Goal: Information Seeking & Learning: Check status

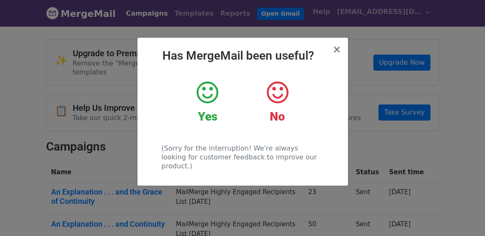
click at [278, 117] on strong "No" at bounding box center [277, 116] width 15 height 14
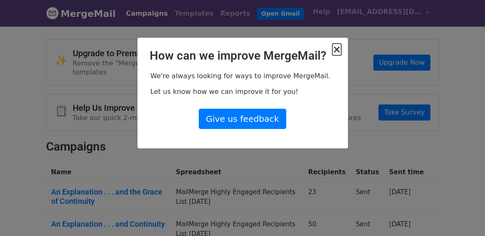
click at [335, 49] on span "×" at bounding box center [336, 50] width 8 height 12
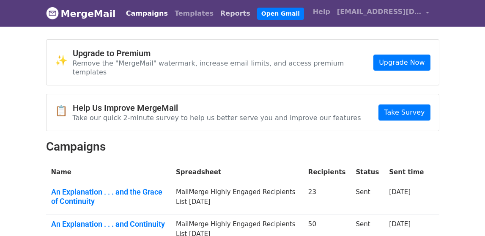
click at [217, 14] on link "Reports" at bounding box center [235, 13] width 37 height 17
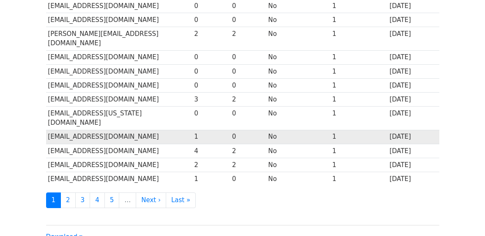
scroll to position [438, 0]
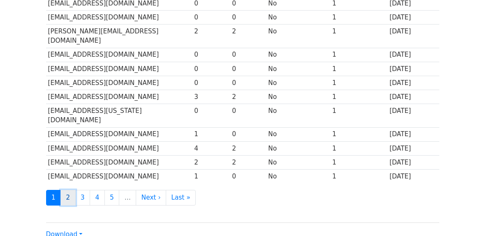
click at [65, 190] on link "2" at bounding box center [67, 198] width 15 height 16
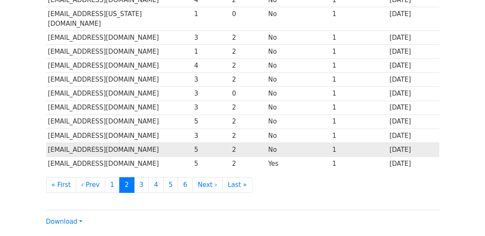
scroll to position [433, 0]
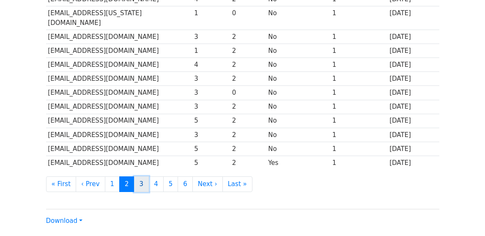
click at [138, 176] on link "3" at bounding box center [141, 184] width 15 height 16
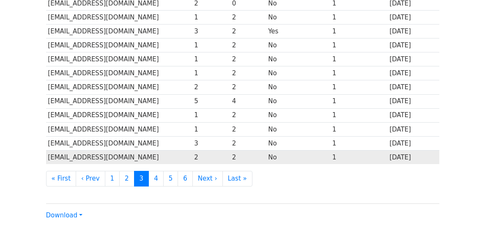
scroll to position [436, 0]
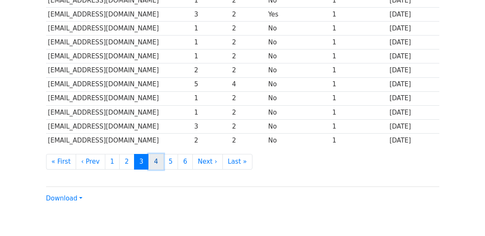
click at [151, 154] on link "4" at bounding box center [155, 162] width 15 height 16
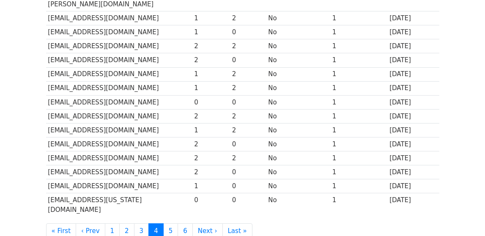
scroll to position [390, 0]
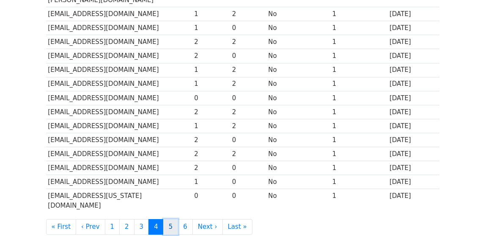
click at [168, 219] on link "5" at bounding box center [170, 227] width 15 height 16
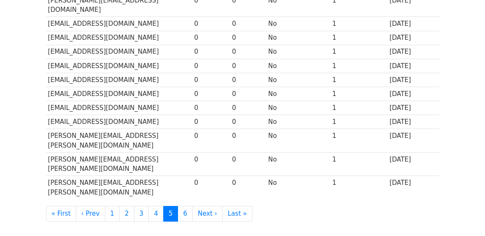
scroll to position [442, 0]
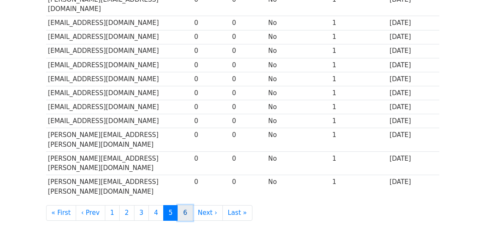
click at [180, 205] on link "6" at bounding box center [184, 213] width 15 height 16
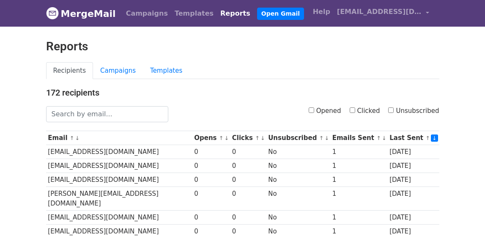
click at [392, 109] on input "Unsubscribed" at bounding box center [390, 109] width 5 height 5
checkbox input "true"
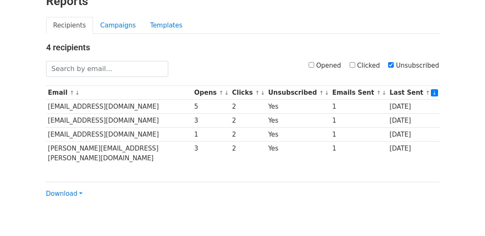
scroll to position [61, 0]
